Goal: Use online tool/utility: Utilize a website feature to perform a specific function

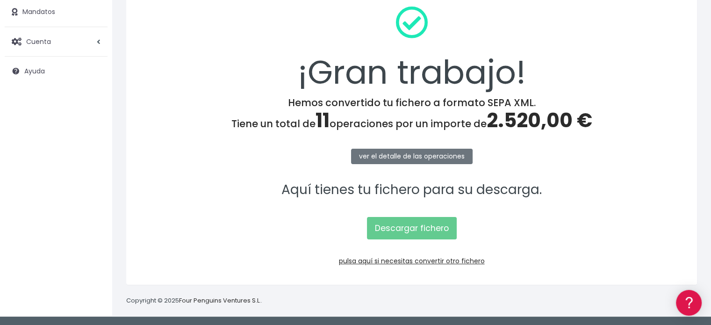
click at [413, 269] on div "¡Gran trabajo! Hemos convertido tu fichero a formato SEPA XML. Tiene un total d…" at bounding box center [411, 135] width 571 height 298
click at [423, 265] on div "¡Gran trabajo! Hemos convertido tu fichero a formato SEPA XML. Tiene un total d…" at bounding box center [411, 135] width 571 height 298
click at [442, 258] on link "pulsa aquí si necesitas convertir otro fichero" at bounding box center [412, 260] width 146 height 9
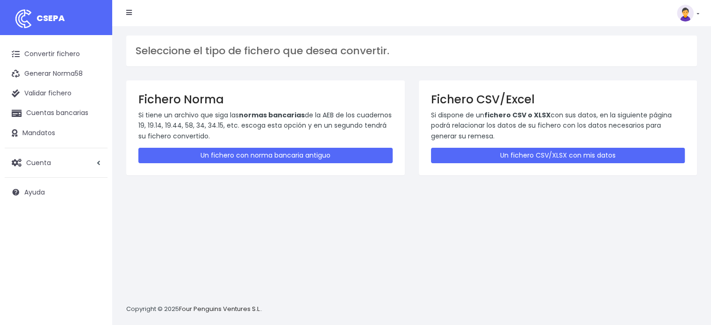
drag, startPoint x: 481, startPoint y: 175, endPoint x: 495, endPoint y: 172, distance: 14.5
click at [495, 172] on div "Fichero Norma Si tiene un archivo que siga las normas bancarias de la AEB de lo…" at bounding box center [411, 134] width 585 height 108
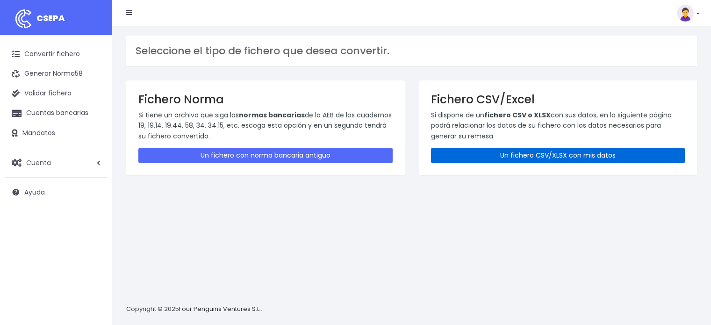
click at [514, 161] on link "Un fichero CSV/XLSX con mis datos" at bounding box center [558, 155] width 254 height 15
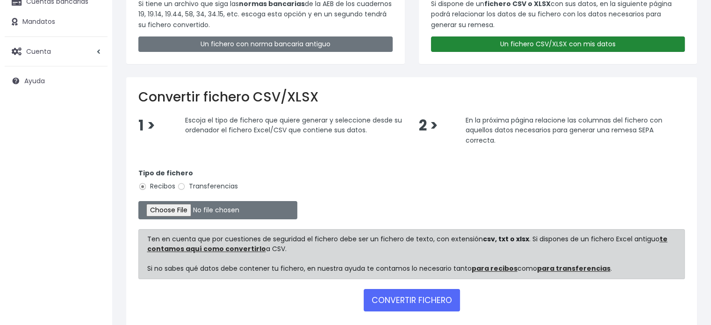
scroll to position [118, 0]
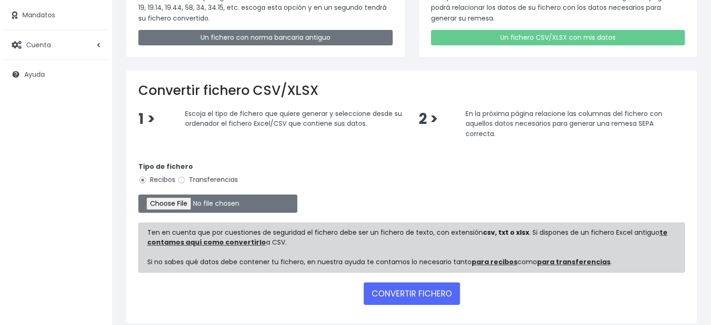
click at [145, 220] on form "Tipo de fichero Recibos Transferencias Ten en cuenta que por cuestiones de segu…" at bounding box center [411, 231] width 546 height 159
click at [168, 210] on input "file" at bounding box center [217, 203] width 159 height 18
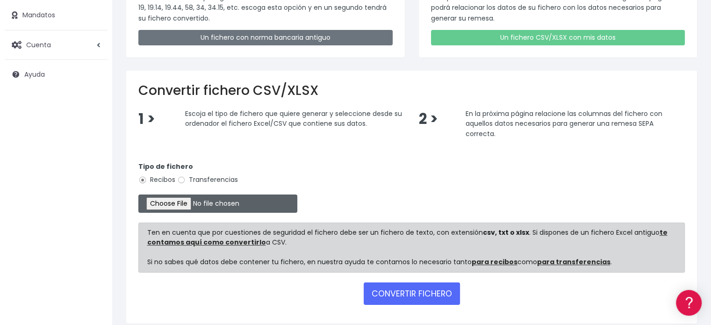
scroll to position [0, 0]
type input "C:\fakepath\Cuota GACE extra octubre.xlsx"
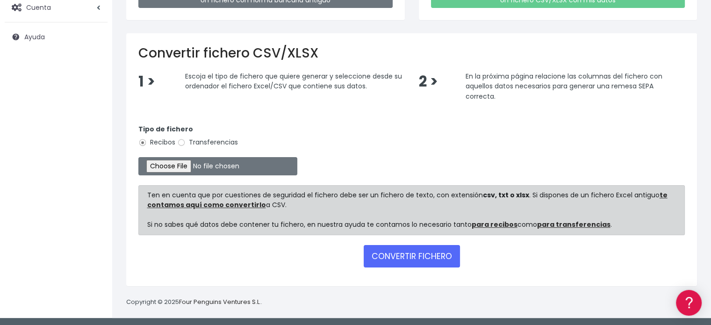
click at [429, 273] on div "Convertir fichero CSV/XLSX 1 > Escoja el tipo de fichero que quiere generar y s…" at bounding box center [411, 159] width 571 height 253
click at [406, 254] on button "CONVERTIR FICHERO" at bounding box center [412, 256] width 96 height 22
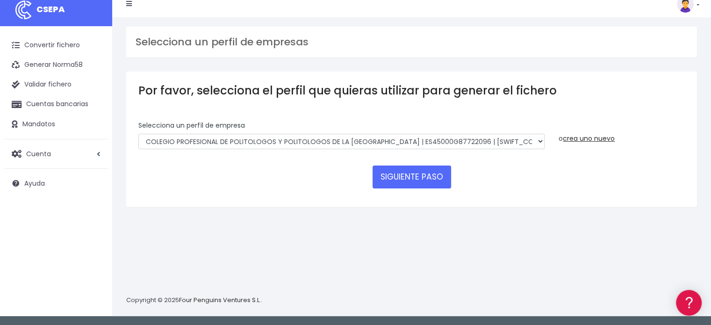
click at [429, 154] on div "Selecciona un perfíl de empresa COLEGIO PROFESIONAL DE POLITOLOGOS Y POLITOLOGO…" at bounding box center [341, 139] width 420 height 36
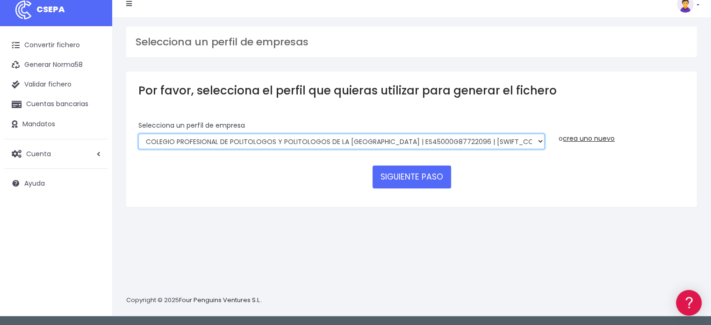
click at [467, 134] on select "COLEGIO PROFESIONAL DE POLITOLOGOS Y POLITOLOGOS DE LA COMUNIDAD DE MADRID | ES…" at bounding box center [341, 142] width 406 height 16
select select "2134"
click at [138, 134] on select "COLEGIO PROFESIONAL DE POLITOLOGOS Y POLITOLOGOS DE LA COMUNIDAD DE MADRID | ES…" at bounding box center [341, 142] width 406 height 16
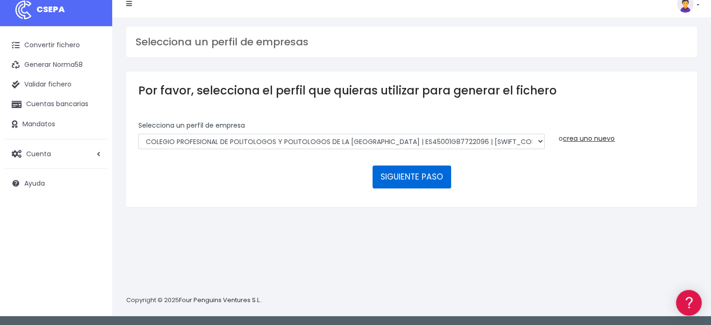
click at [426, 179] on button "SIGUIENTE PASO" at bounding box center [412, 176] width 79 height 22
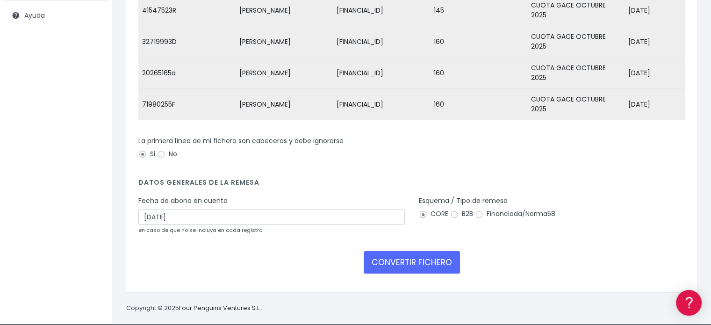
scroll to position [178, 0]
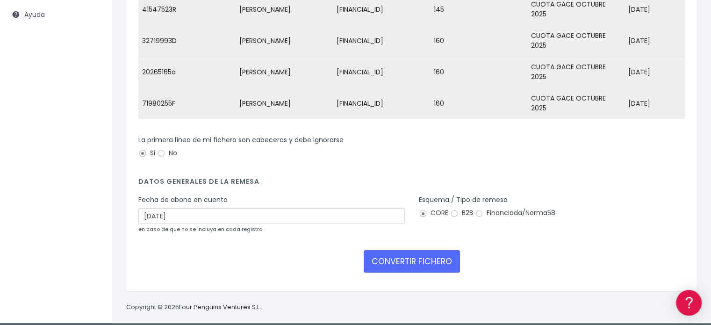
click at [313, 234] on div "Fecha de abono en cuenta [DATE] en caso de que no se incluya en cada registro" at bounding box center [271, 214] width 266 height 39
click at [332, 208] on div "Fecha de abono en cuenta 02/10/2025 en caso de que no se incluya en cada regist…" at bounding box center [271, 214] width 266 height 39
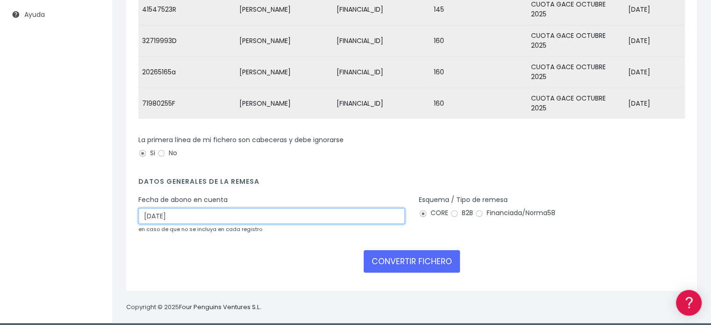
click at [342, 224] on input "02/10/2025" at bounding box center [271, 216] width 266 height 16
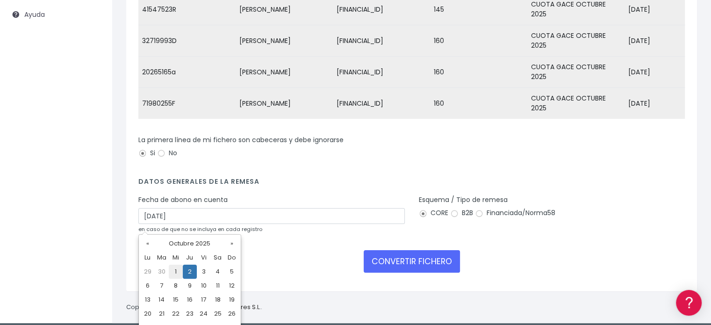
click at [176, 276] on td "1" at bounding box center [176, 272] width 14 height 14
type input "01/10/2025"
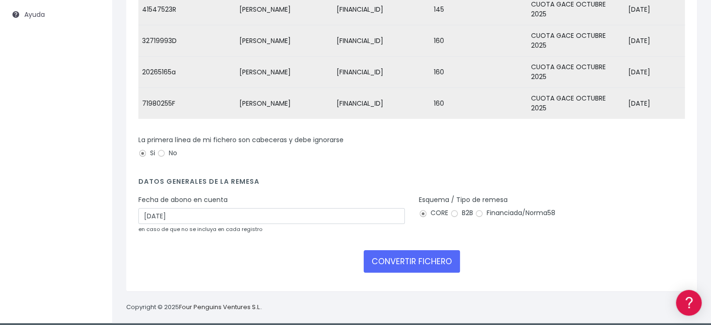
click at [361, 273] on div "CONVERTIR FICHERO" at bounding box center [411, 261] width 546 height 22
click at [373, 271] on button "CONVERTIR FICHERO" at bounding box center [412, 261] width 96 height 22
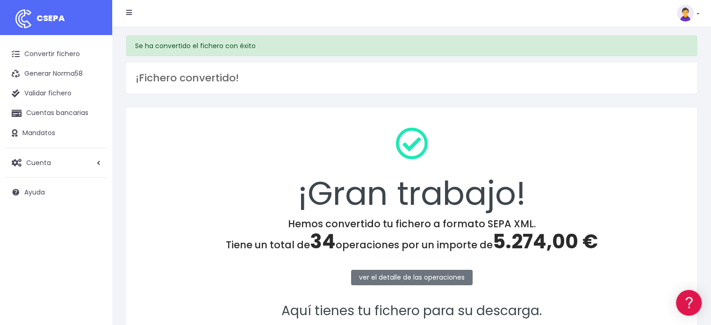
scroll to position [121, 0]
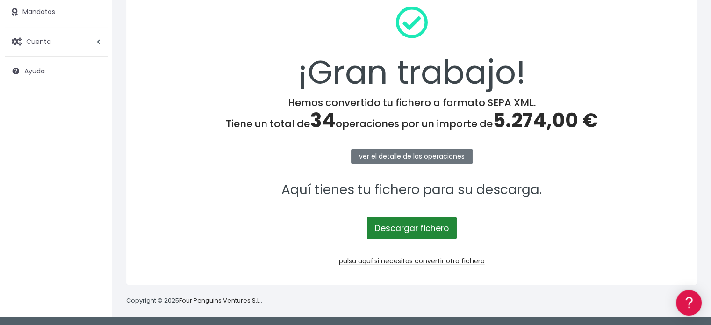
click at [384, 221] on link "Descargar fichero" at bounding box center [412, 228] width 90 height 22
